Goal: Task Accomplishment & Management: Manage account settings

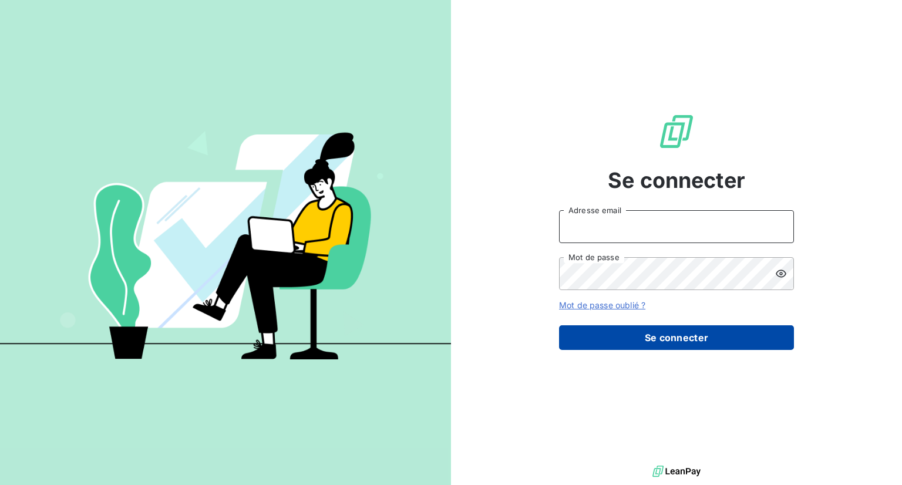
type input "[EMAIL_ADDRESS][DOMAIN_NAME]"
click at [671, 341] on button "Se connecter" at bounding box center [676, 337] width 235 height 25
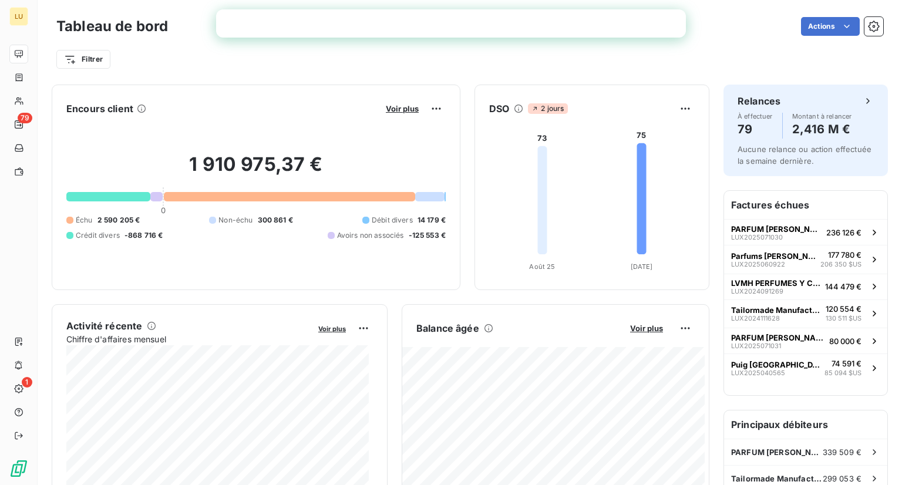
click at [818, 163] on div "Aucune relance ou action effectuée la semaine dernière." at bounding box center [806, 154] width 136 height 23
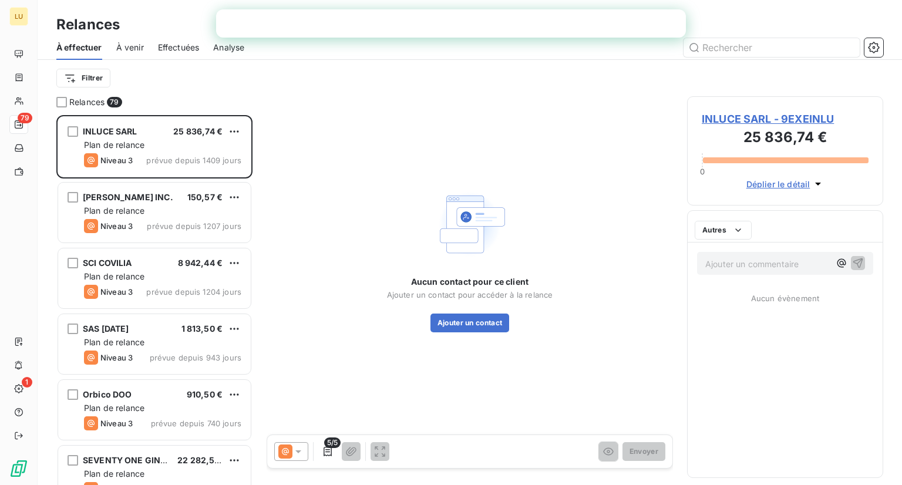
scroll to position [361, 187]
